Goal: Find specific page/section: Find specific page/section

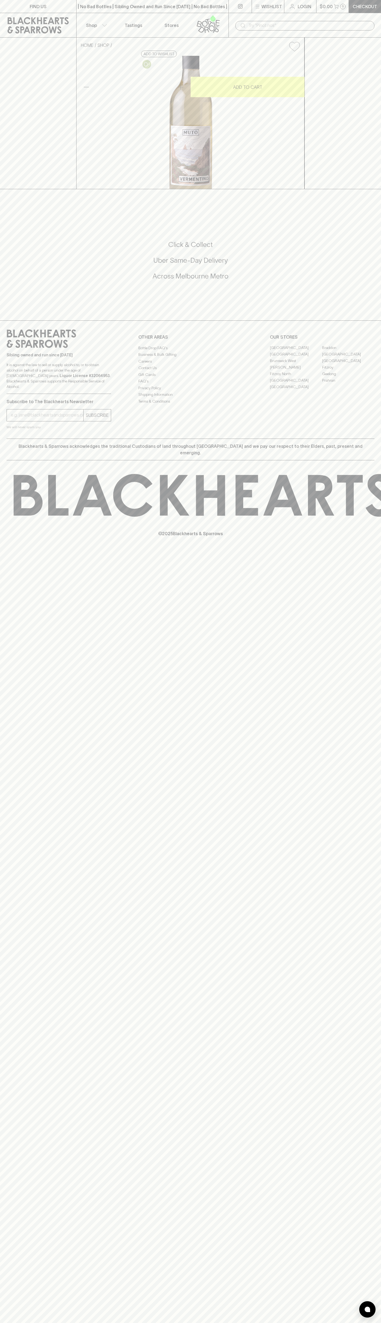
click at [175, 24] on p "Stores" at bounding box center [171, 25] width 14 height 7
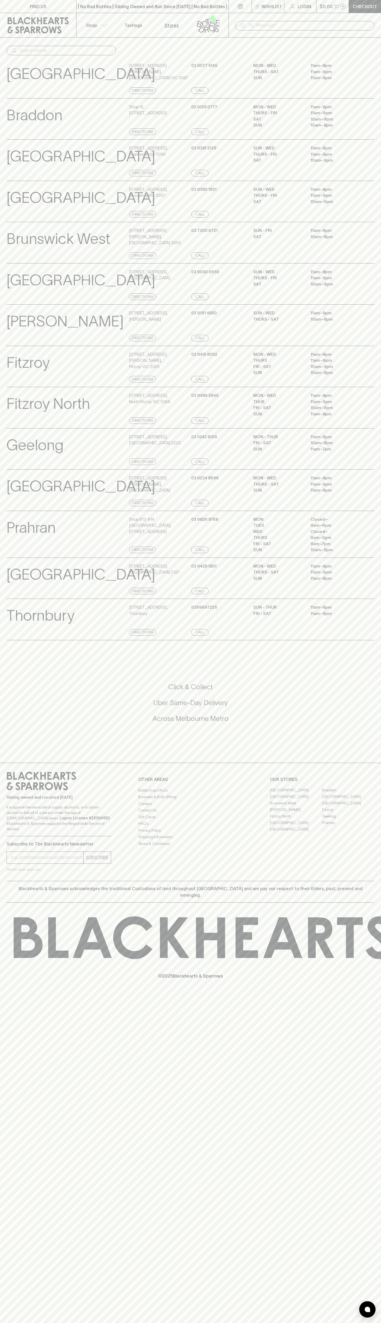
click at [349, 1323] on html "FIND US | No Bad Bottles | Sibling Owned and Run Since 2006 | No Bad Bottles | …" at bounding box center [190, 661] width 381 height 1323
click at [16, 1106] on div "FIND US | No Bad Bottles | Sibling Owned and Run Since 2006 | No Bad Bottles | …" at bounding box center [190, 661] width 381 height 1323
